Goal: Task Accomplishment & Management: Manage account settings

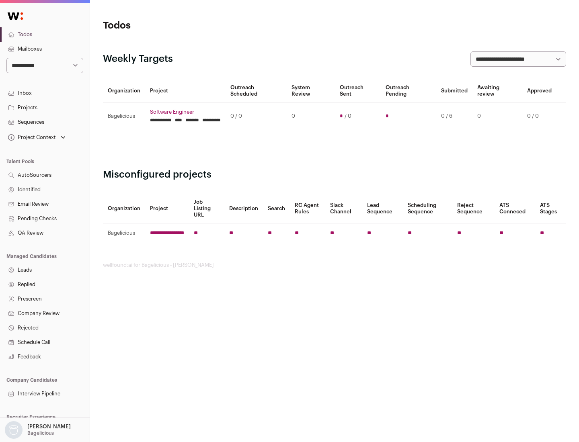
click at [45, 107] on link "Projects" at bounding box center [45, 108] width 90 height 14
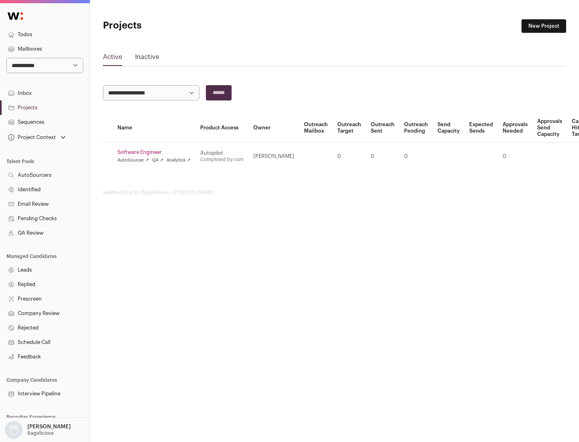
click at [156, 152] on link "Software Engineer" at bounding box center [153, 152] width 73 height 6
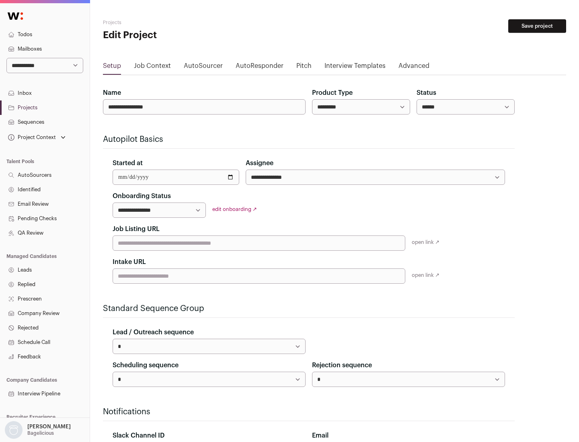
click at [537, 26] on button "Save project" at bounding box center [537, 26] width 58 height 14
